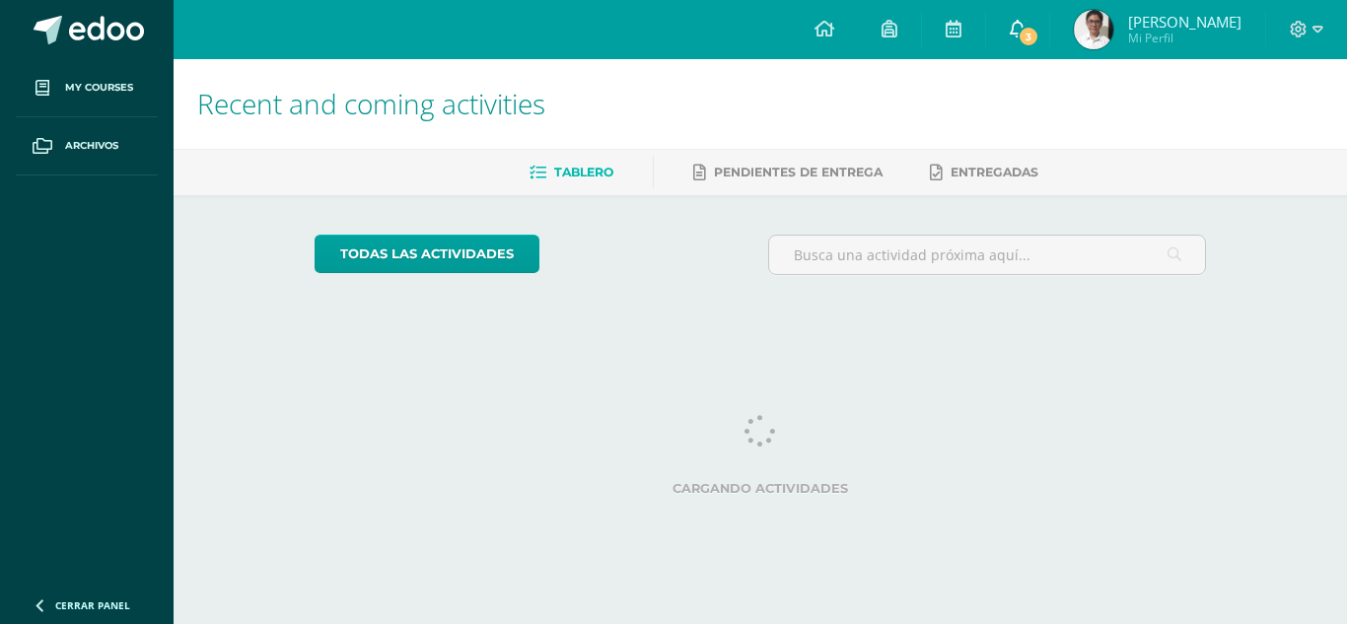
click at [1010, 23] on icon at bounding box center [1018, 29] width 16 height 18
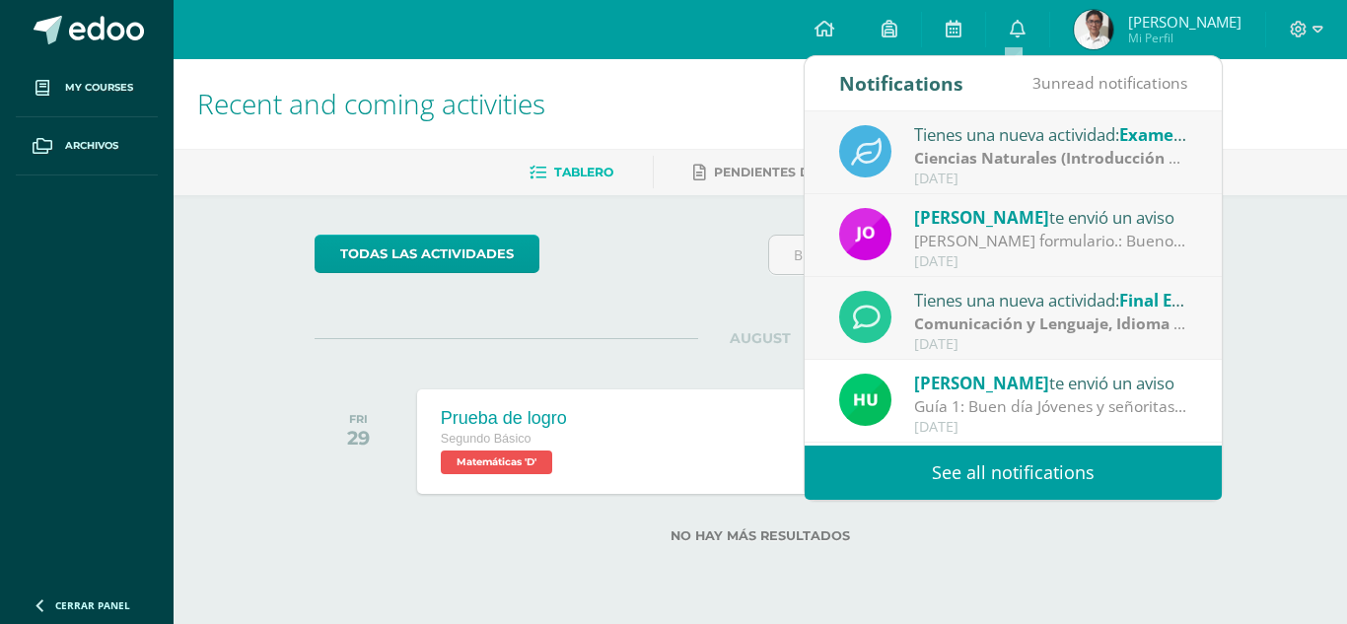
click at [1141, 161] on strong "Ciencias Naturales (Introducción a la Química)" at bounding box center [1090, 158] width 353 height 22
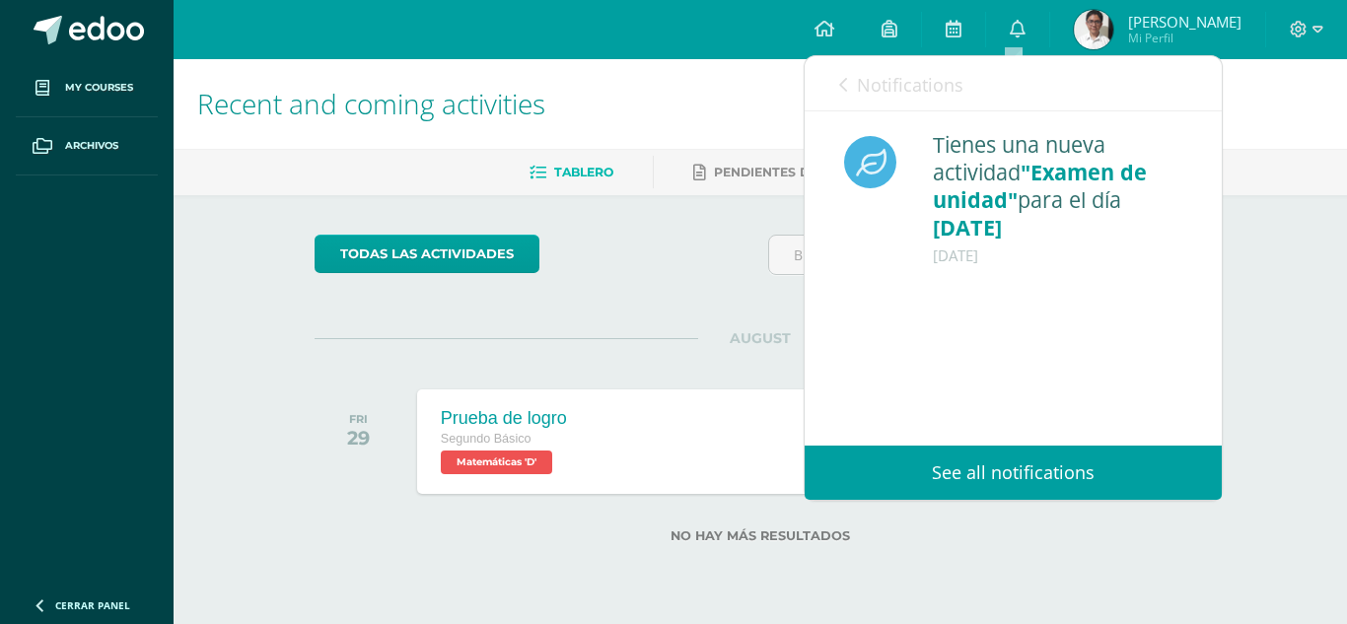
click at [845, 82] on icon at bounding box center [843, 85] width 8 height 16
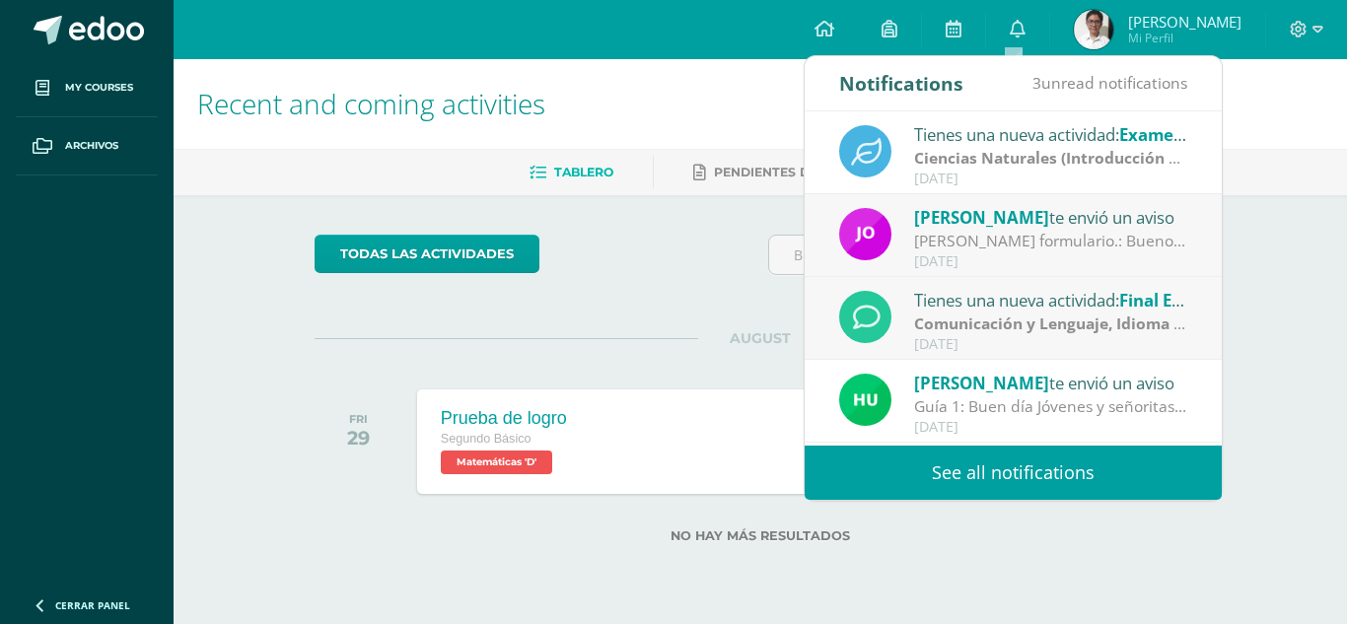
click at [1087, 239] on div "[PERSON_NAME] formulario.: Buenos días jóvenes les comparto el siguiente link p…" at bounding box center [1051, 241] width 274 height 23
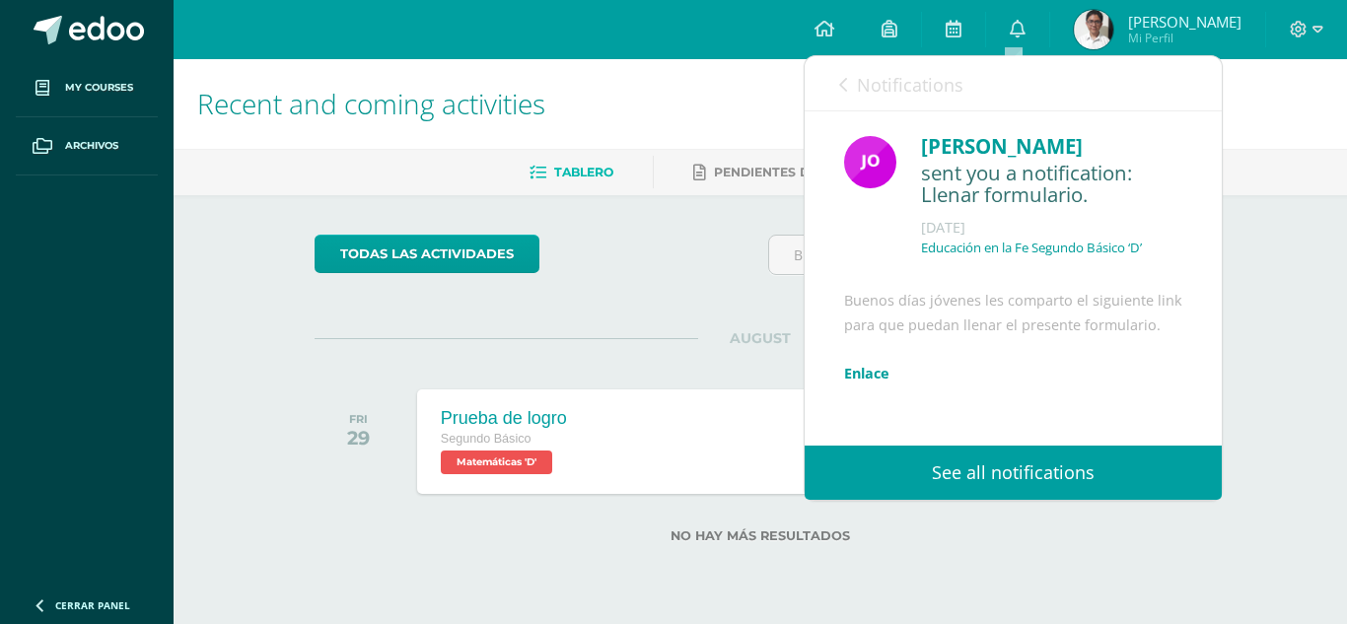
click at [878, 383] on link "Enlace" at bounding box center [866, 373] width 45 height 19
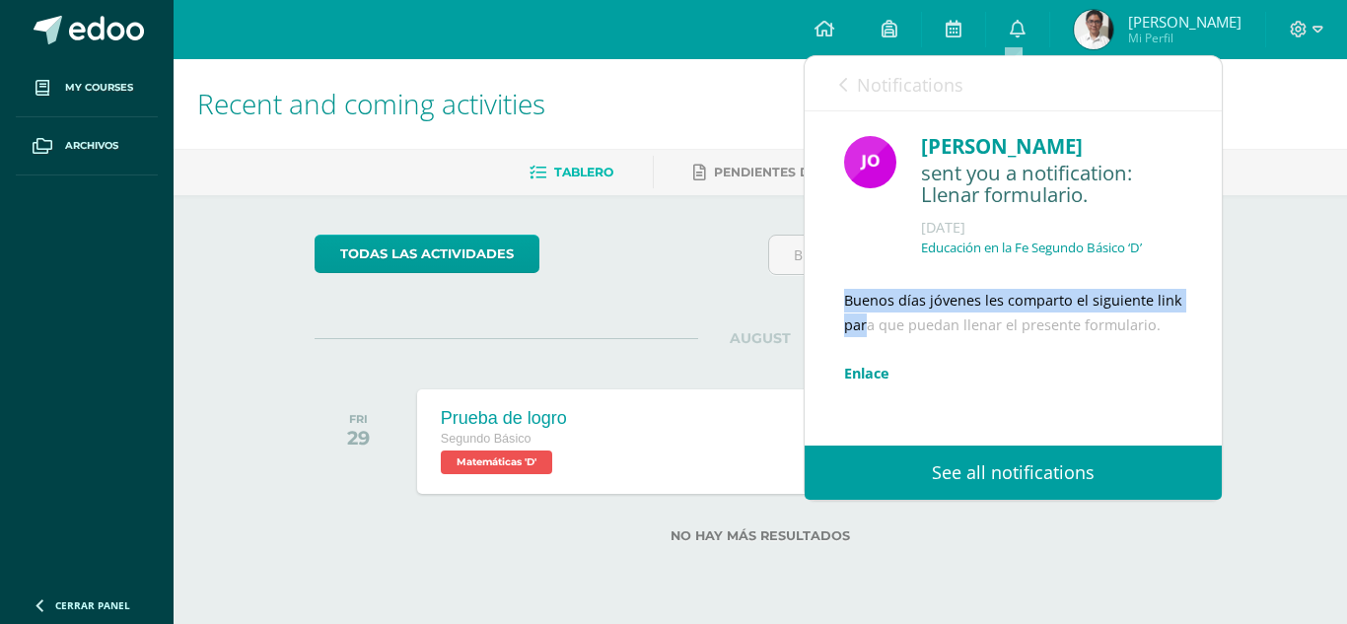
drag, startPoint x: 1201, startPoint y: 298, endPoint x: 1201, endPoint y: 323, distance: 24.7
click at [1201, 323] on div "[PERSON_NAME] sent you a notification: Llenar formulario. [DATE] Educación en l…" at bounding box center [1013, 343] width 417 height 464
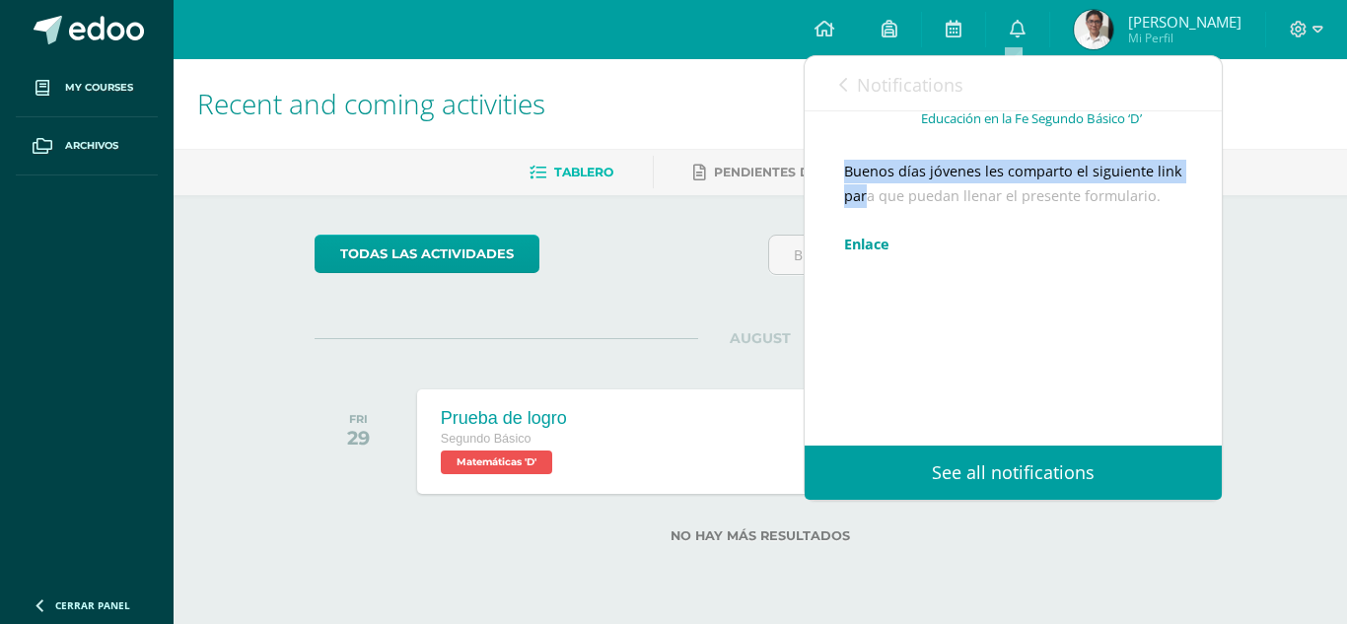
scroll to position [178, 0]
click at [874, 231] on div "Buenos días jóvenes les comparto el siguiente link para que puedan llenar el pr…" at bounding box center [1013, 292] width 338 height 265
click at [851, 243] on link "Enlace" at bounding box center [866, 244] width 45 height 19
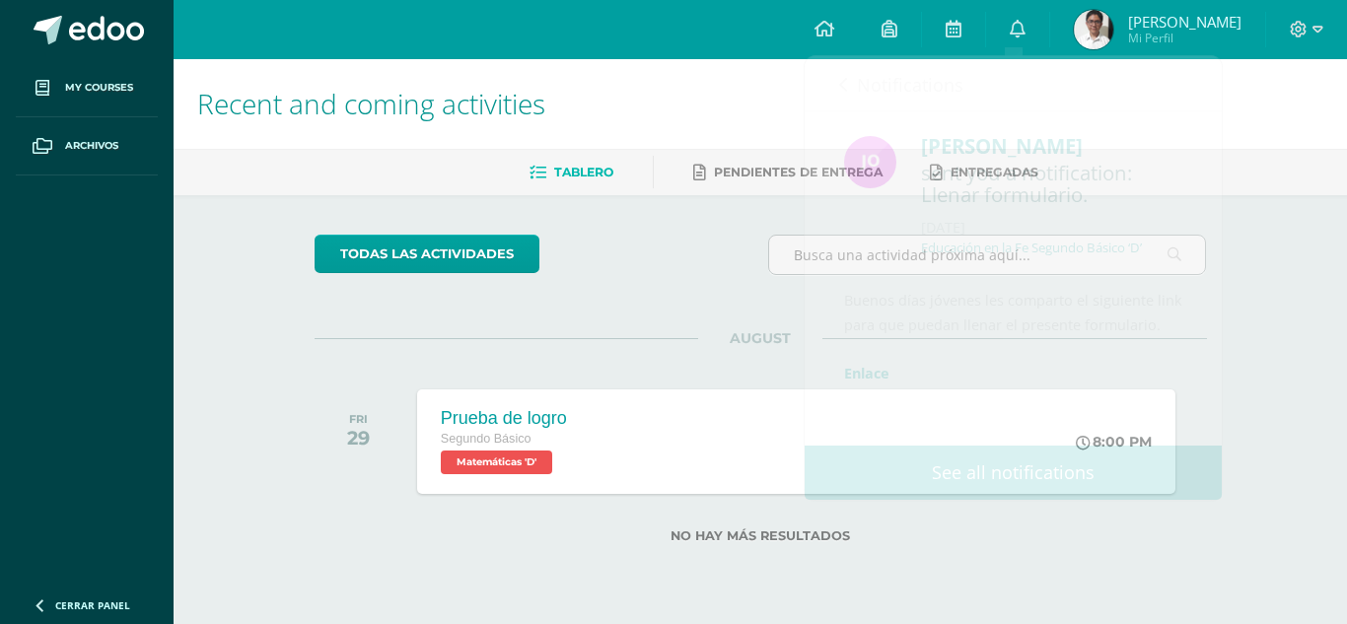
click at [1295, 247] on div "Recent and coming activities Tablero Pendientes de entrega Entregadas todas las…" at bounding box center [761, 332] width 1174 height 547
